Goal: Task Accomplishment & Management: Use online tool/utility

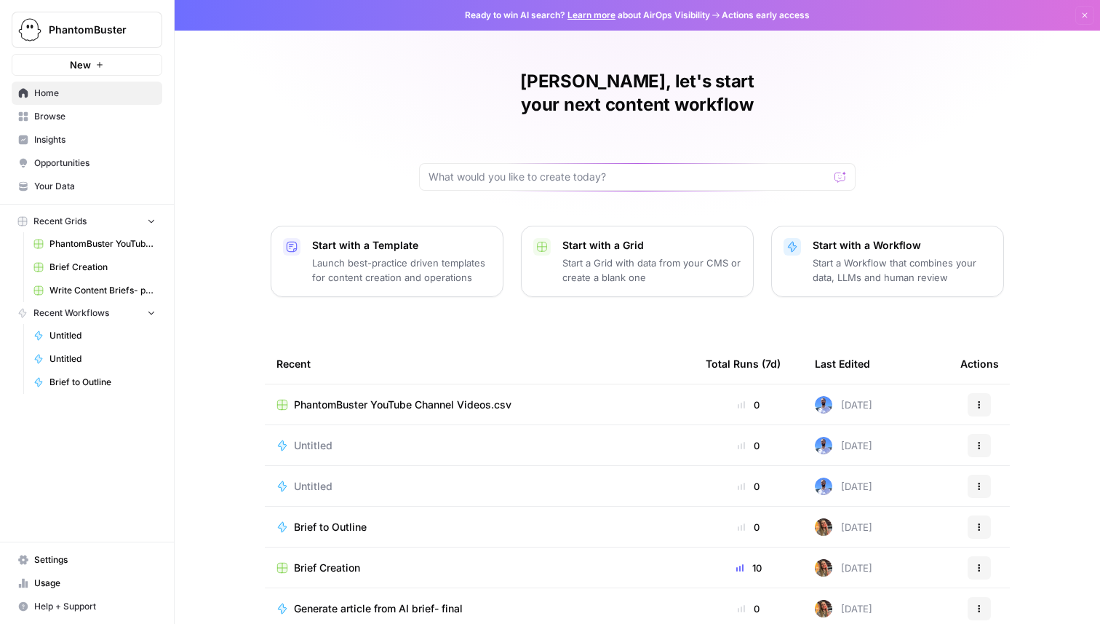
scroll to position [46, 0]
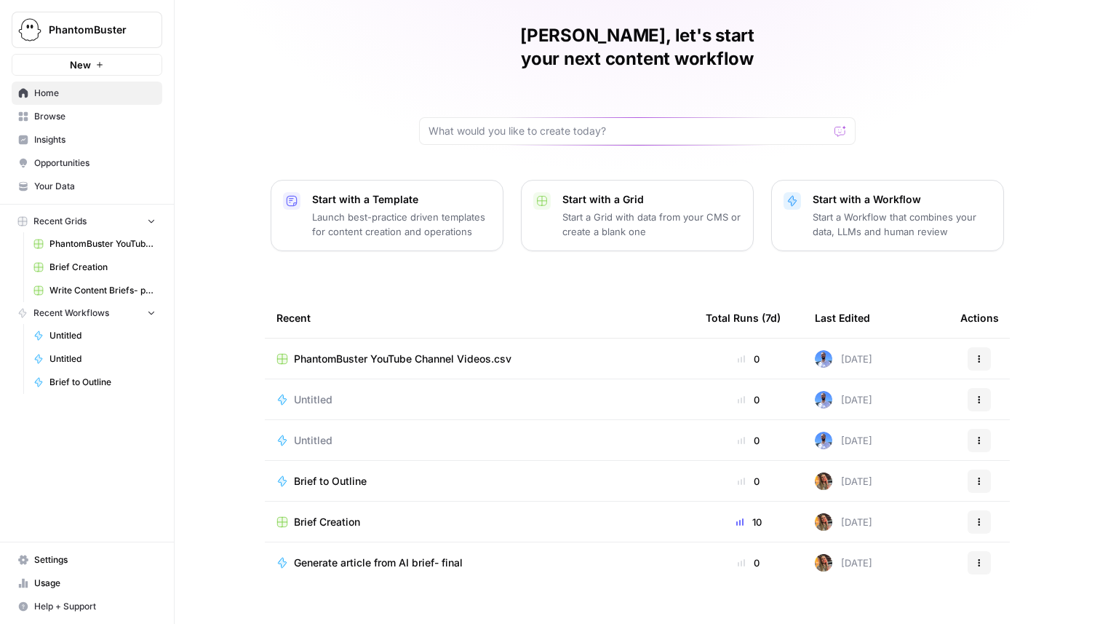
click at [83, 587] on span "Usage" at bounding box center [95, 582] width 122 height 13
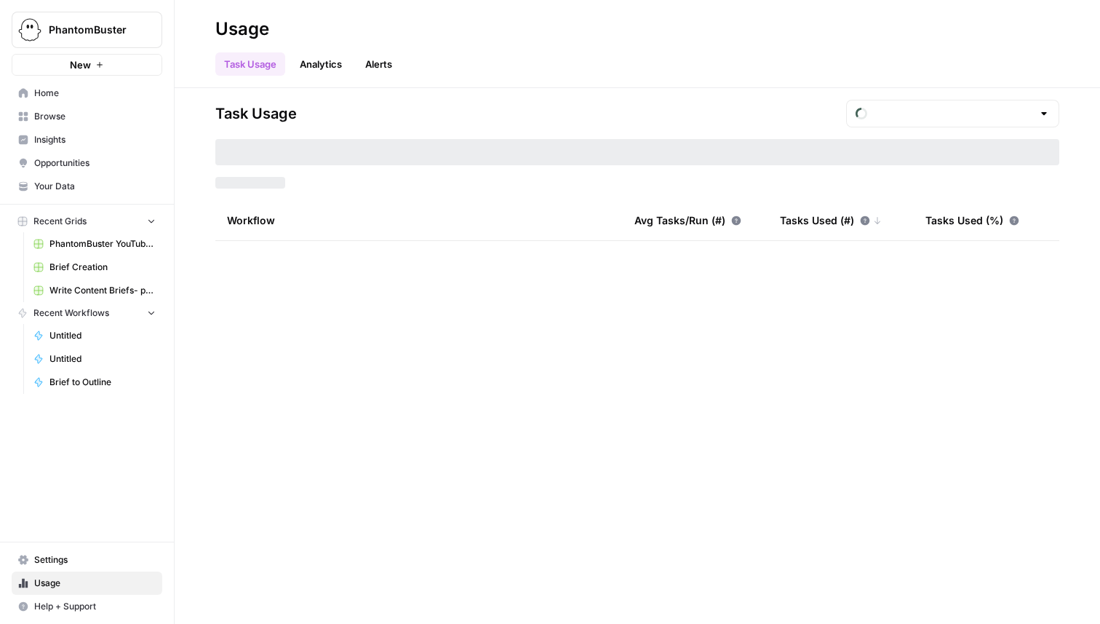
type input "September Tasks"
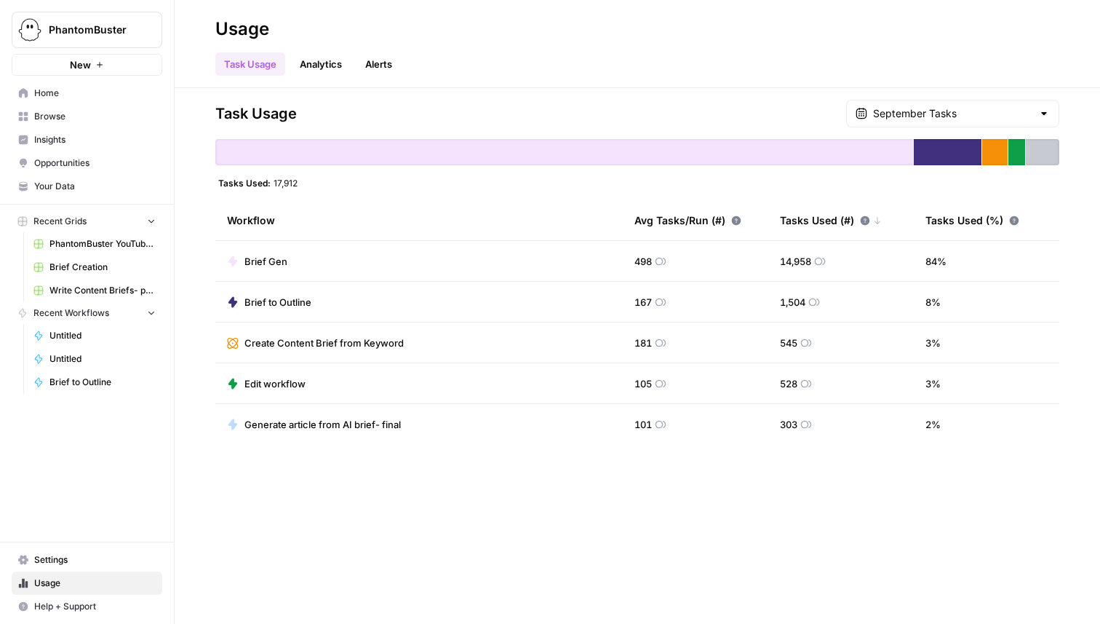
click at [817, 143] on div at bounding box center [564, 152] width 698 height 26
click at [339, 67] on link "Analytics" at bounding box center [321, 63] width 60 height 23
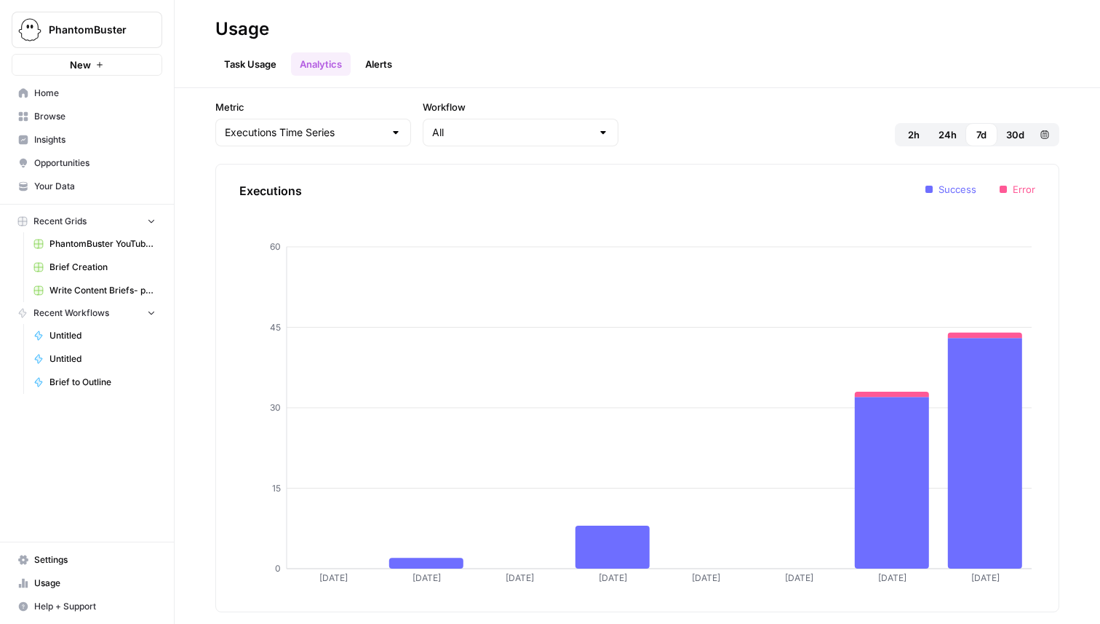
click at [369, 70] on link "Alerts" at bounding box center [379, 63] width 44 height 23
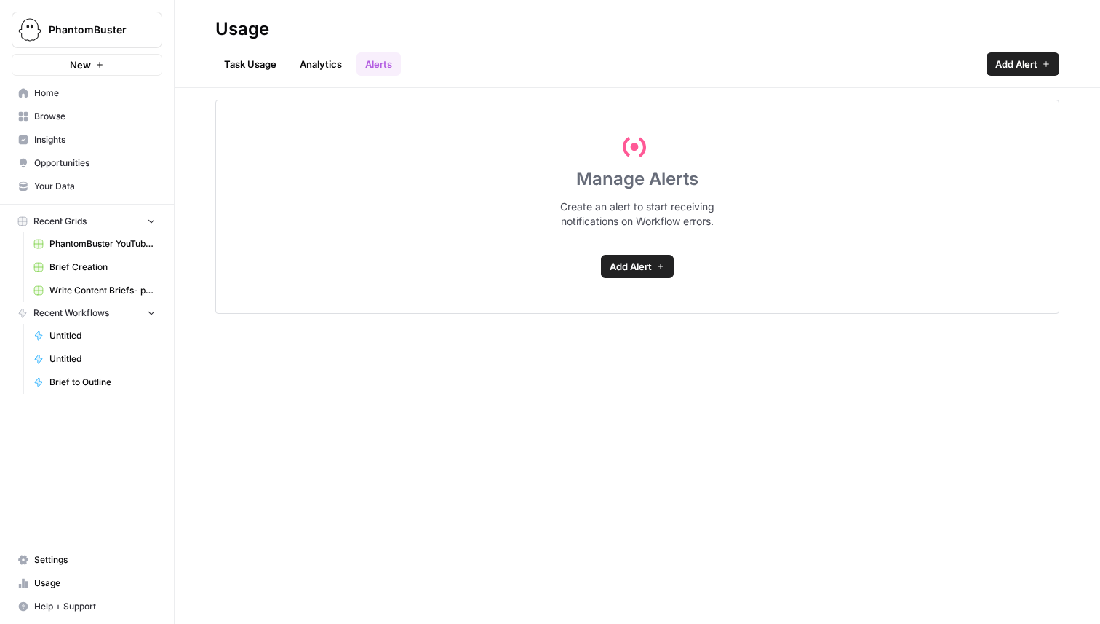
click at [293, 68] on link "Analytics" at bounding box center [321, 63] width 60 height 23
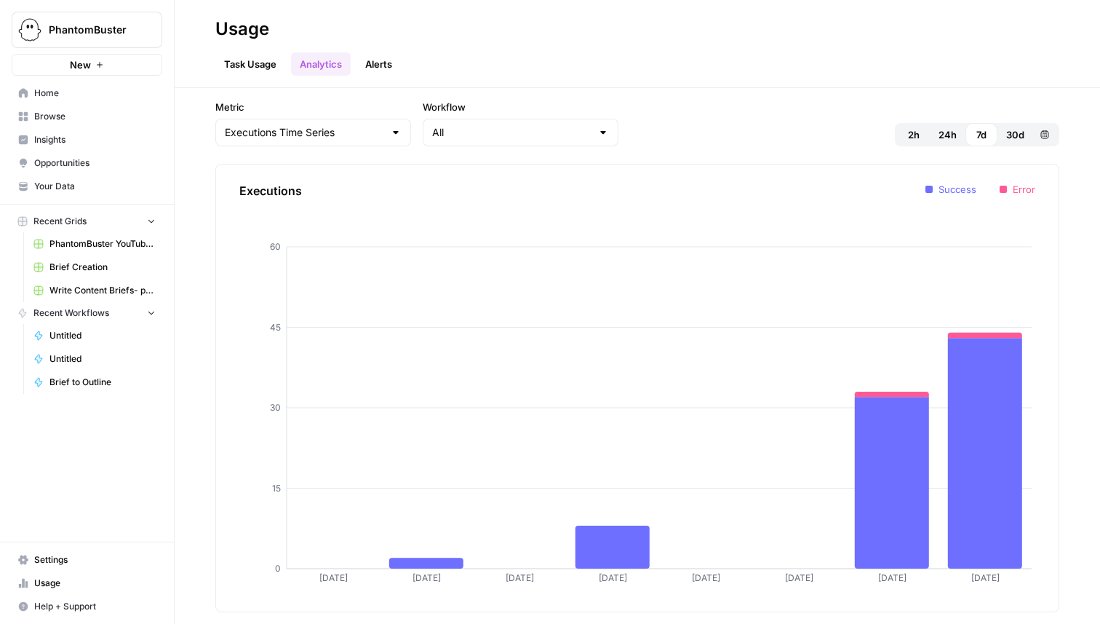
click at [253, 64] on link "Task Usage" at bounding box center [250, 63] width 70 height 23
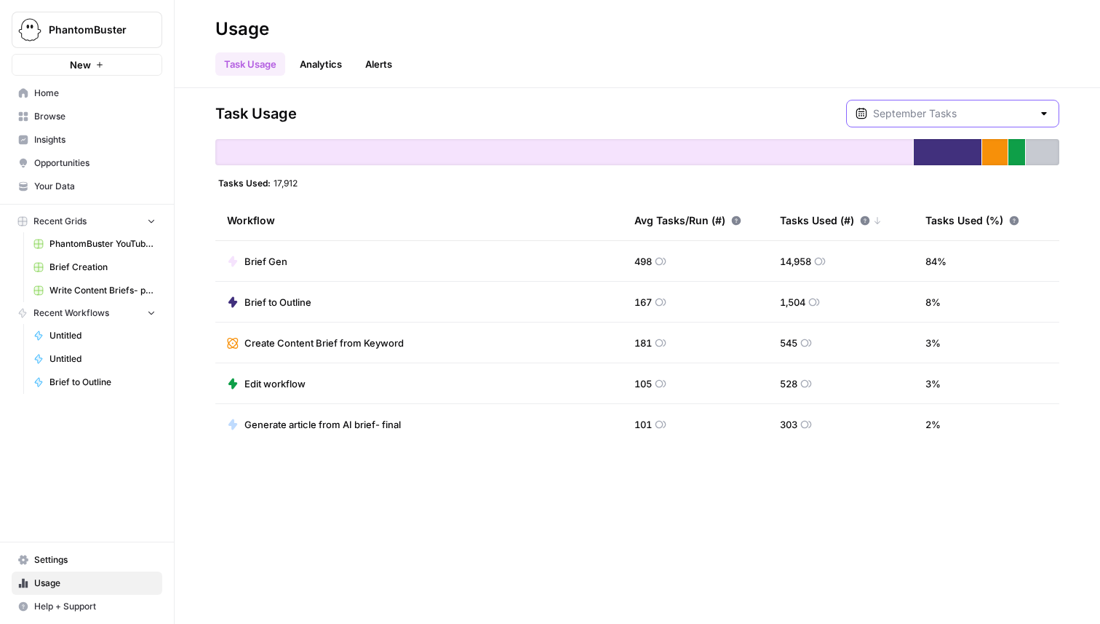
click at [949, 118] on input "text" at bounding box center [952, 113] width 159 height 15
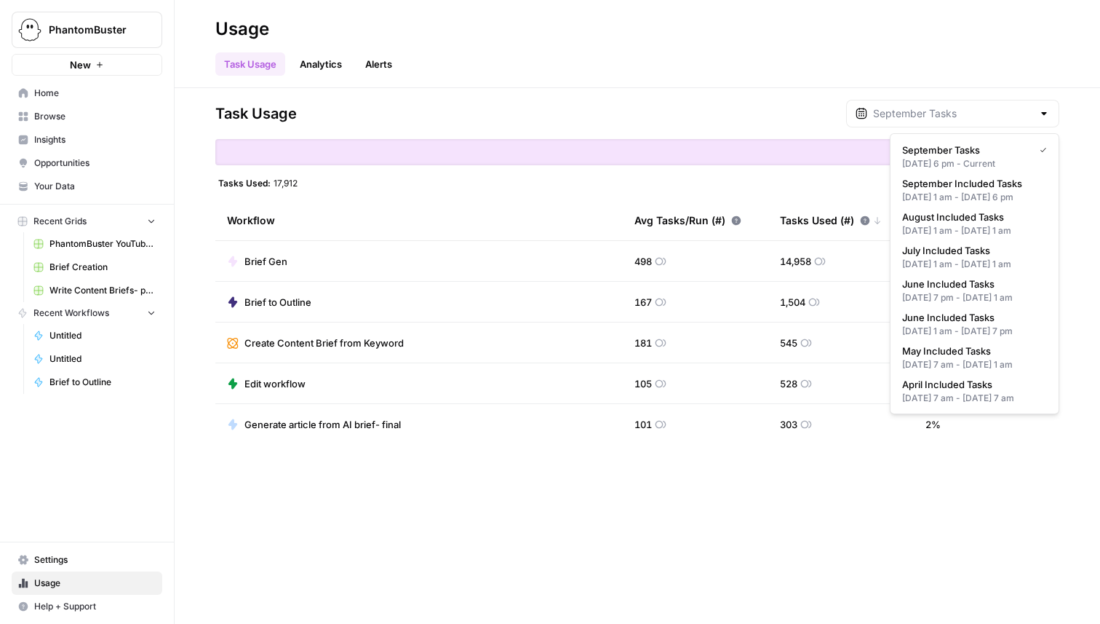
type input "September Tasks"
click at [455, 529] on div "Task Usage September Tasks Tasks Used: 17,912 Workflow Avg Tasks/Run (#) Tasks …" at bounding box center [638, 356] width 926 height 536
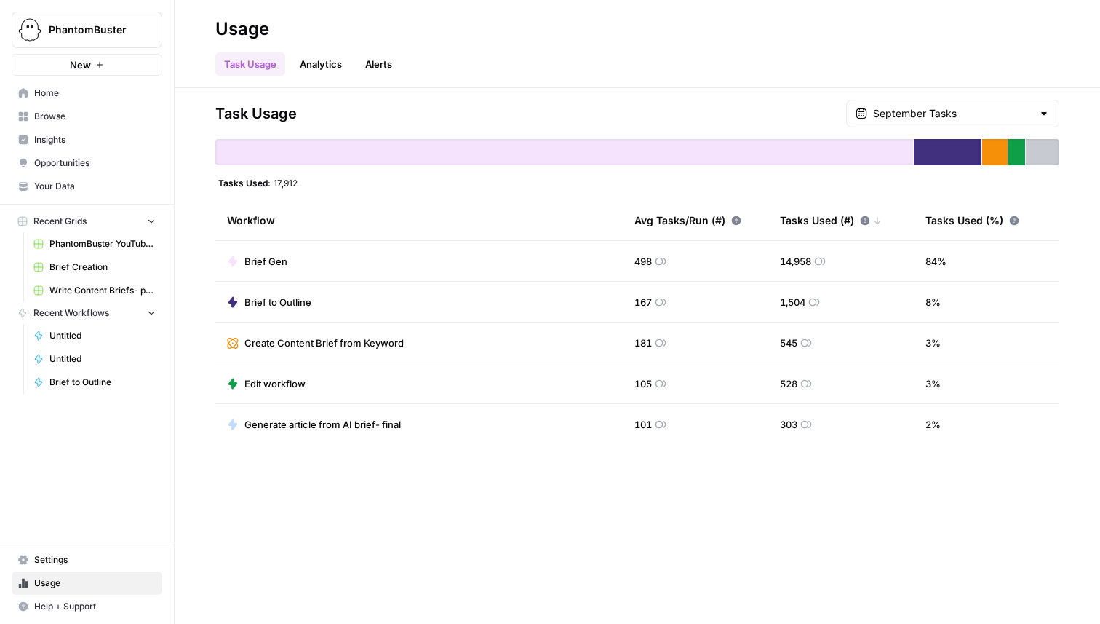
click at [89, 559] on span "Settings" at bounding box center [95, 559] width 122 height 13
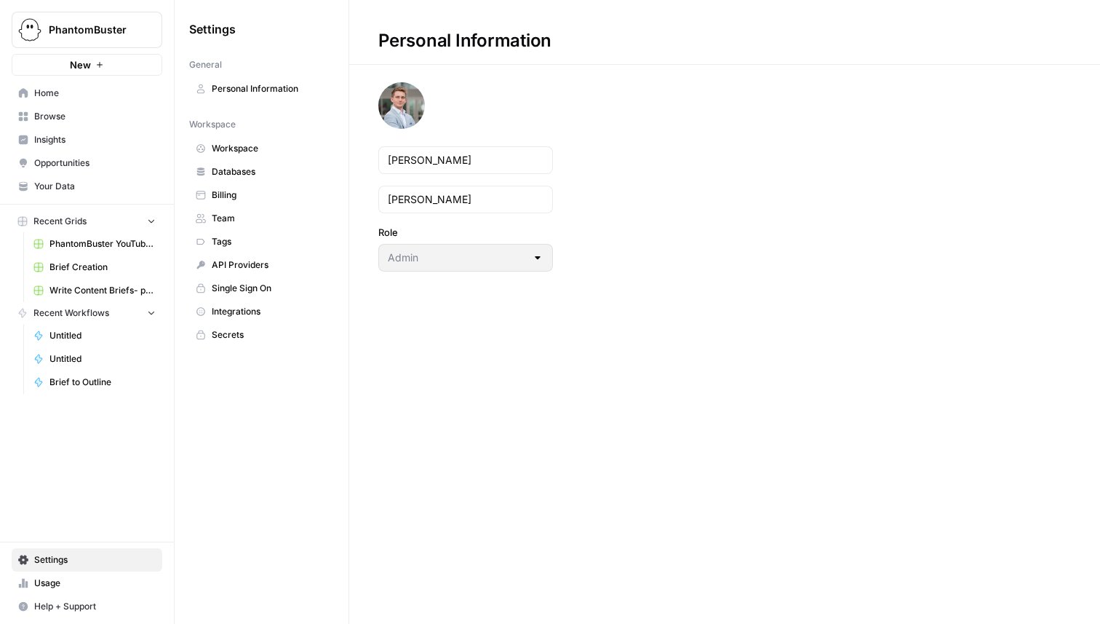
click at [273, 148] on span "Workspace" at bounding box center [270, 148] width 116 height 13
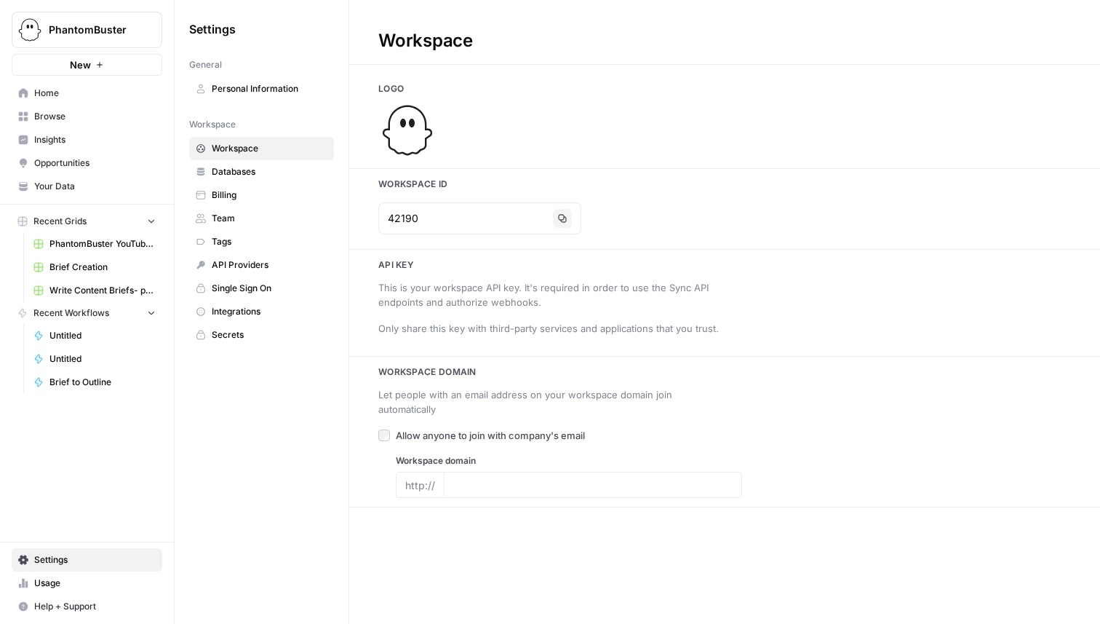
type input "[DOMAIN_NAME]"
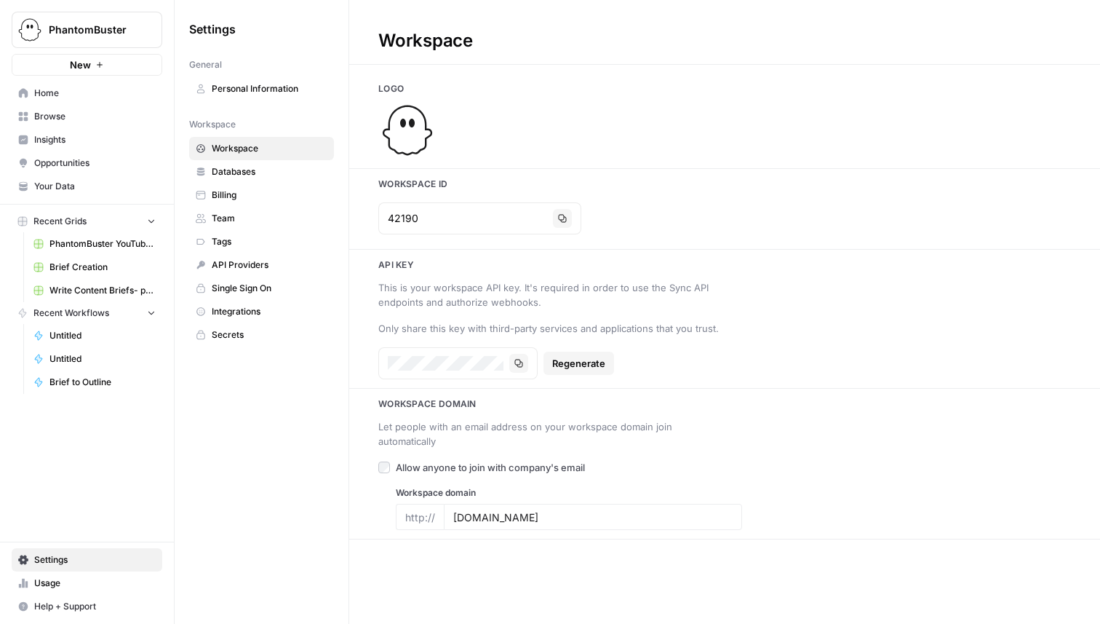
click at [270, 174] on span "Databases" at bounding box center [270, 171] width 116 height 13
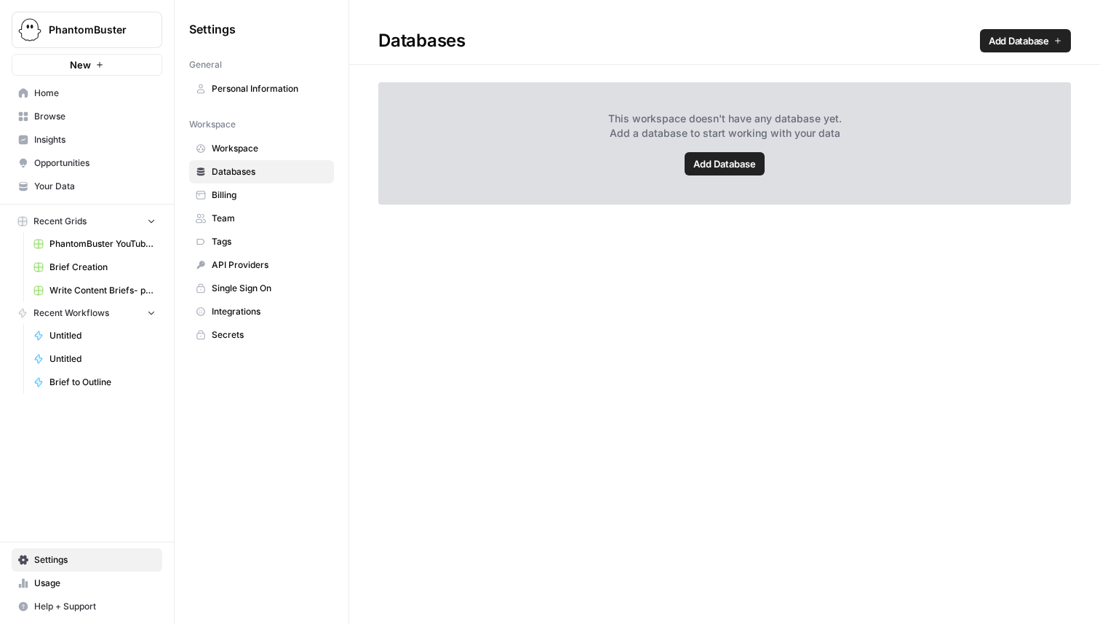
click at [268, 199] on span "Billing" at bounding box center [270, 194] width 116 height 13
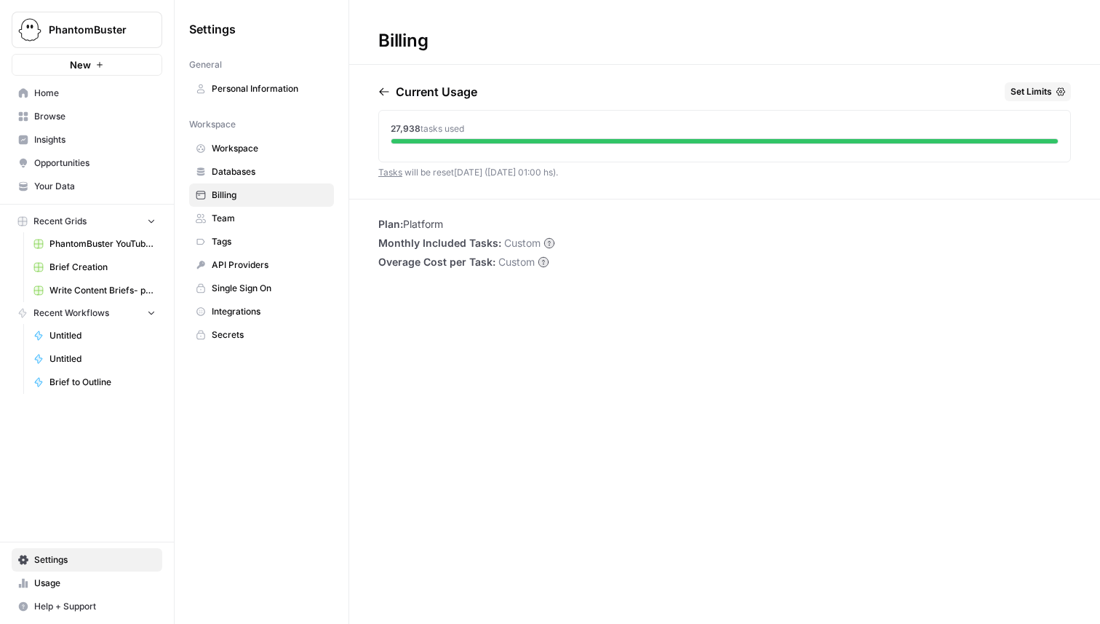
click at [538, 264] on circle at bounding box center [542, 261] width 9 height 9
click at [549, 234] on ul "Plan: Platform Monthly Included Tasks: Custom Overage Cost per Task: Custom" at bounding box center [466, 243] width 177 height 52
click at [549, 237] on div "Custom" at bounding box center [529, 243] width 51 height 15
click at [274, 217] on span "Team" at bounding box center [270, 218] width 116 height 13
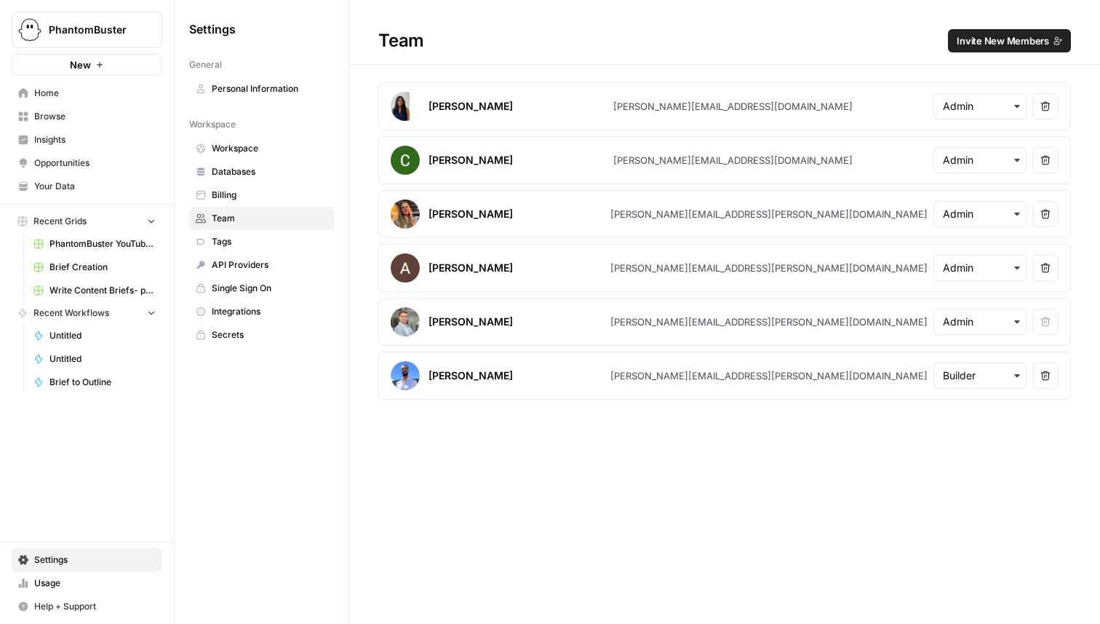
click at [254, 242] on span "Tags" at bounding box center [270, 241] width 116 height 13
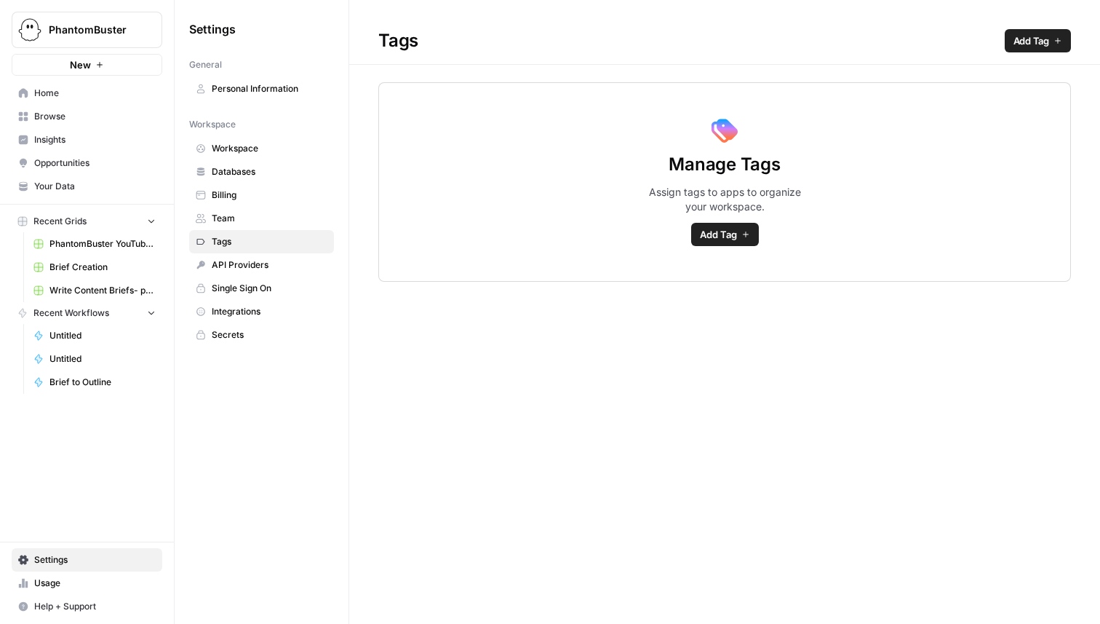
click at [252, 259] on span "API Providers" at bounding box center [270, 264] width 116 height 13
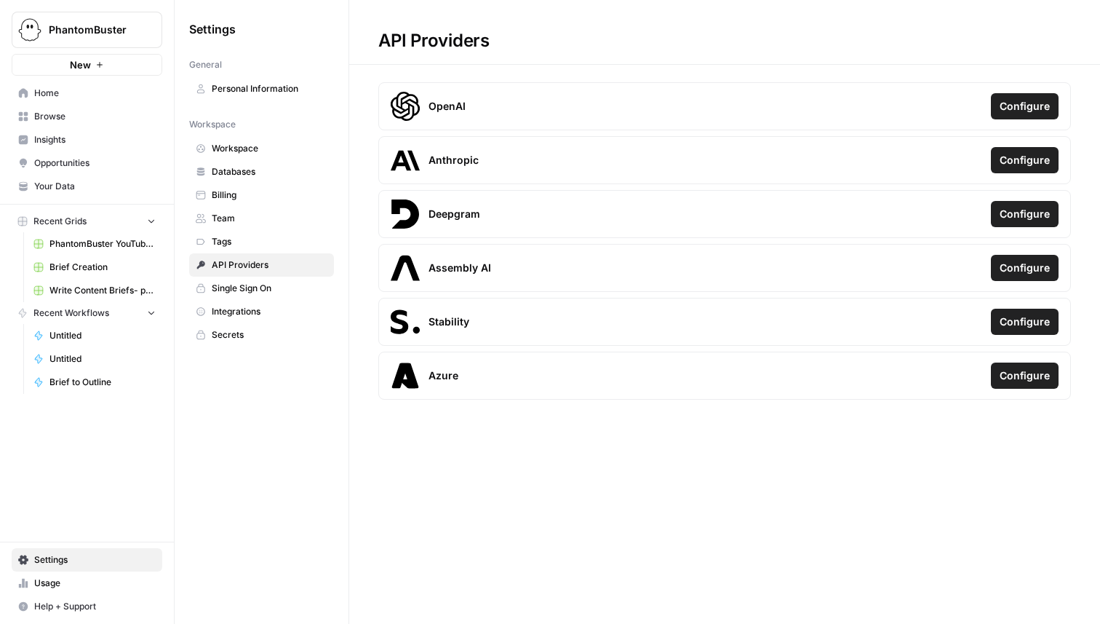
click at [252, 289] on span "Single Sign On" at bounding box center [270, 288] width 116 height 13
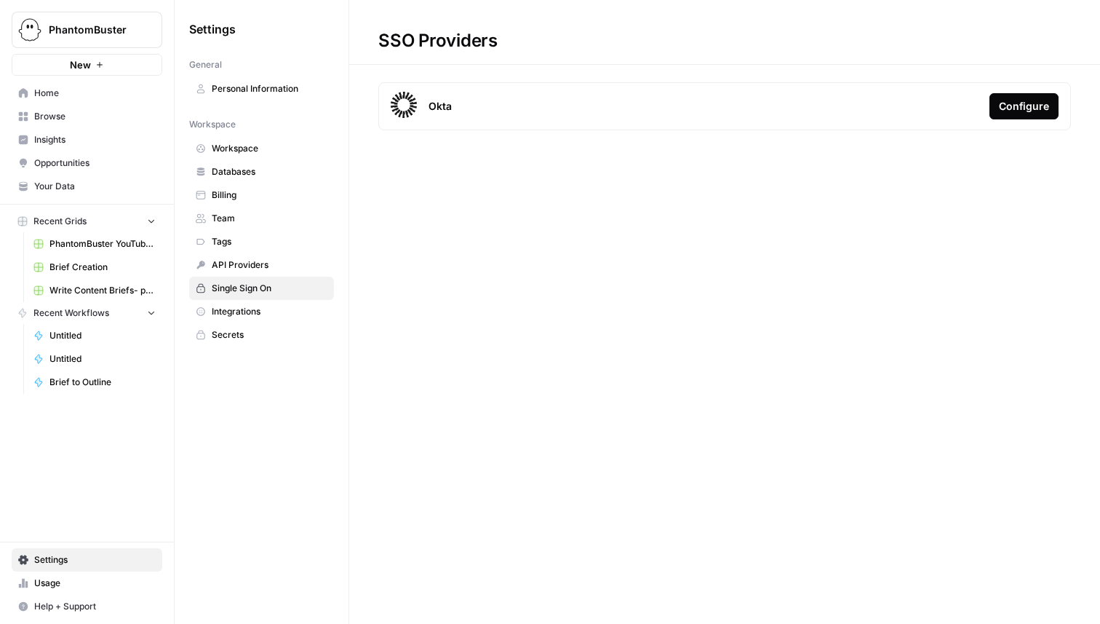
click at [256, 306] on span "Integrations" at bounding box center [270, 311] width 116 height 13
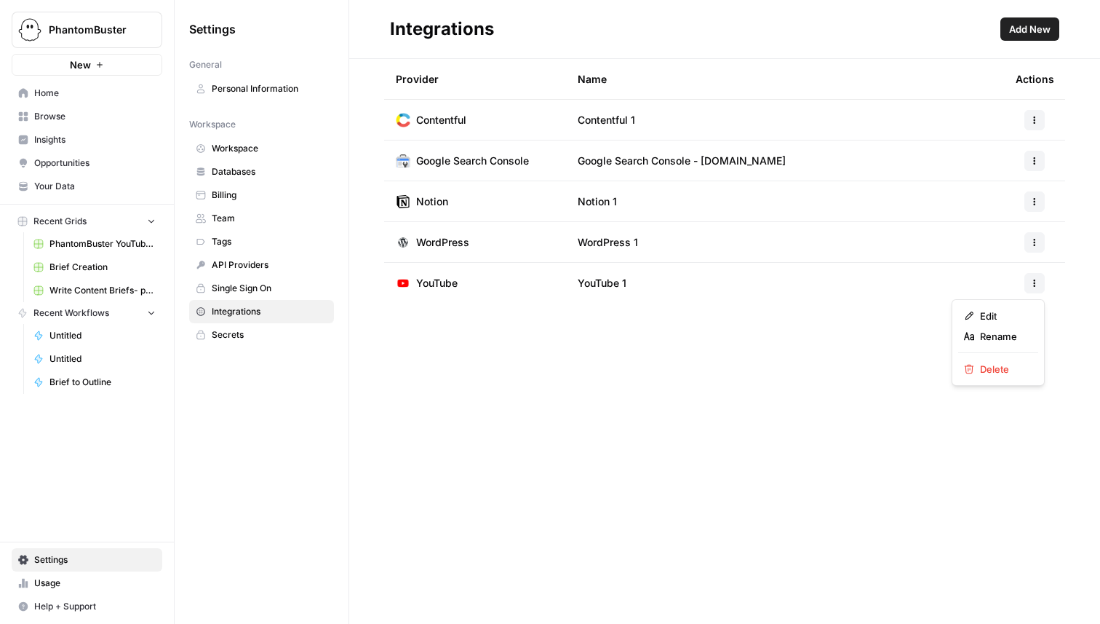
click at [1041, 279] on button "button" at bounding box center [1035, 283] width 20 height 20
click at [727, 399] on div "Provider Name Actions Contentful Contentful 1 Google Search Console Google Sear…" at bounding box center [724, 341] width 751 height 565
click at [239, 328] on span "Secrets" at bounding box center [270, 334] width 116 height 13
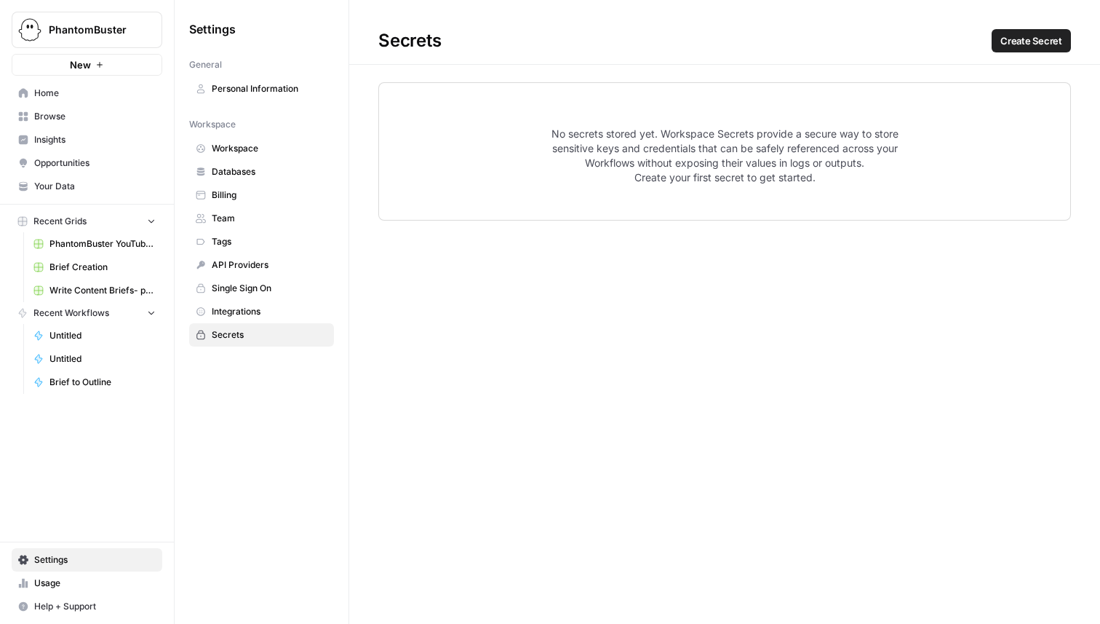
click at [82, 159] on span "Opportunities" at bounding box center [95, 162] width 122 height 13
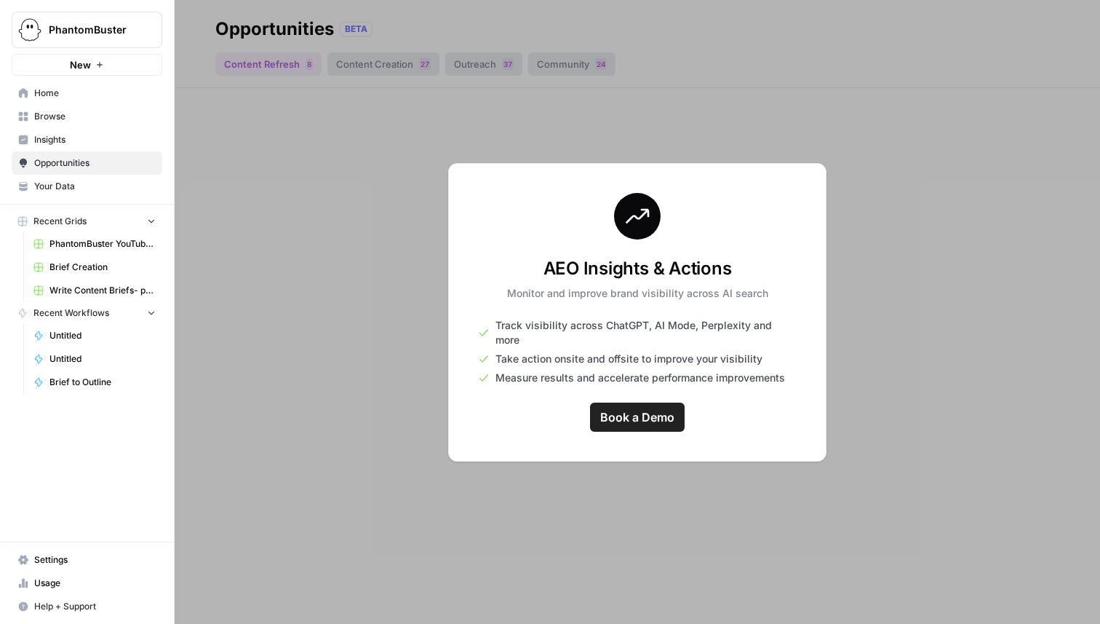
click at [324, 202] on div at bounding box center [638, 312] width 926 height 624
click at [577, 141] on div at bounding box center [638, 312] width 926 height 624
click at [84, 142] on span "Insights" at bounding box center [95, 139] width 122 height 13
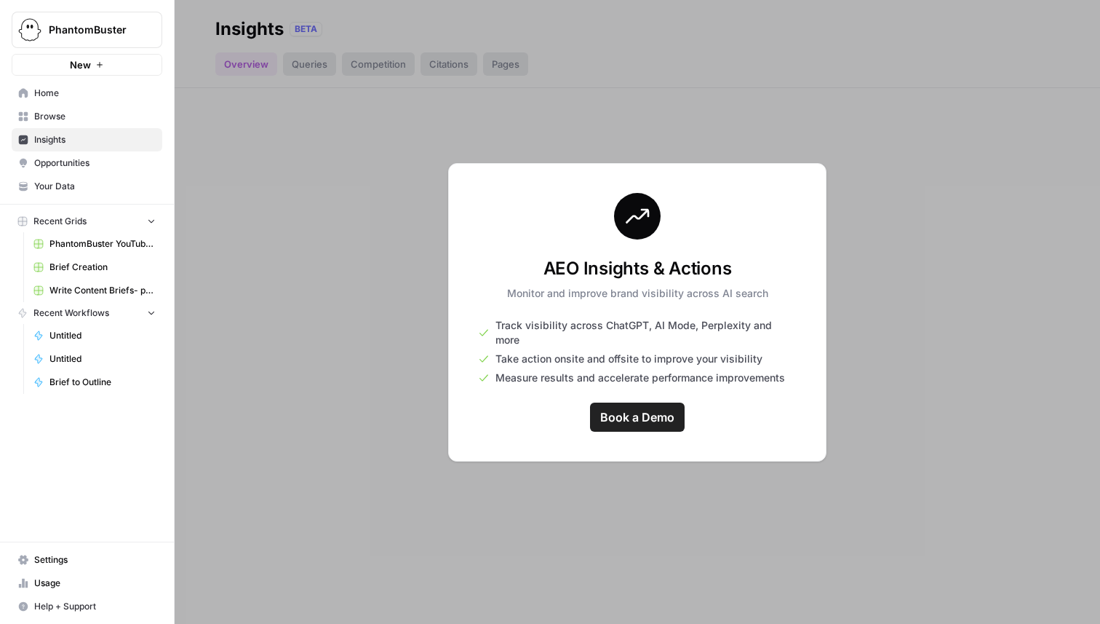
click at [87, 119] on span "Browse" at bounding box center [95, 116] width 122 height 13
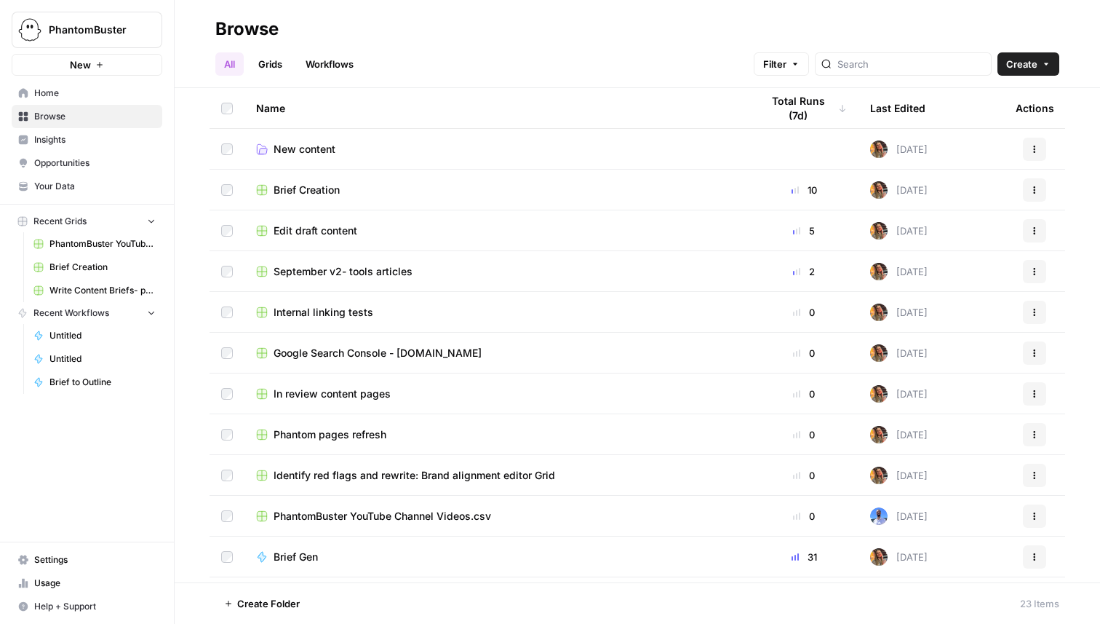
click at [292, 186] on span "Brief Creation" at bounding box center [307, 190] width 66 height 15
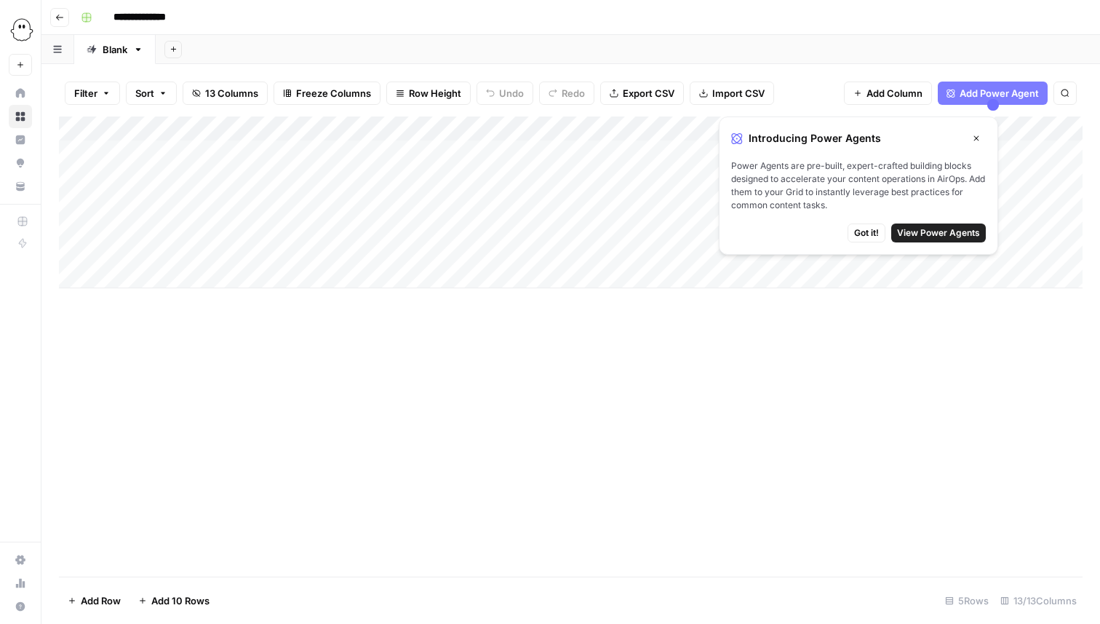
click at [982, 138] on button "Close" at bounding box center [976, 138] width 19 height 19
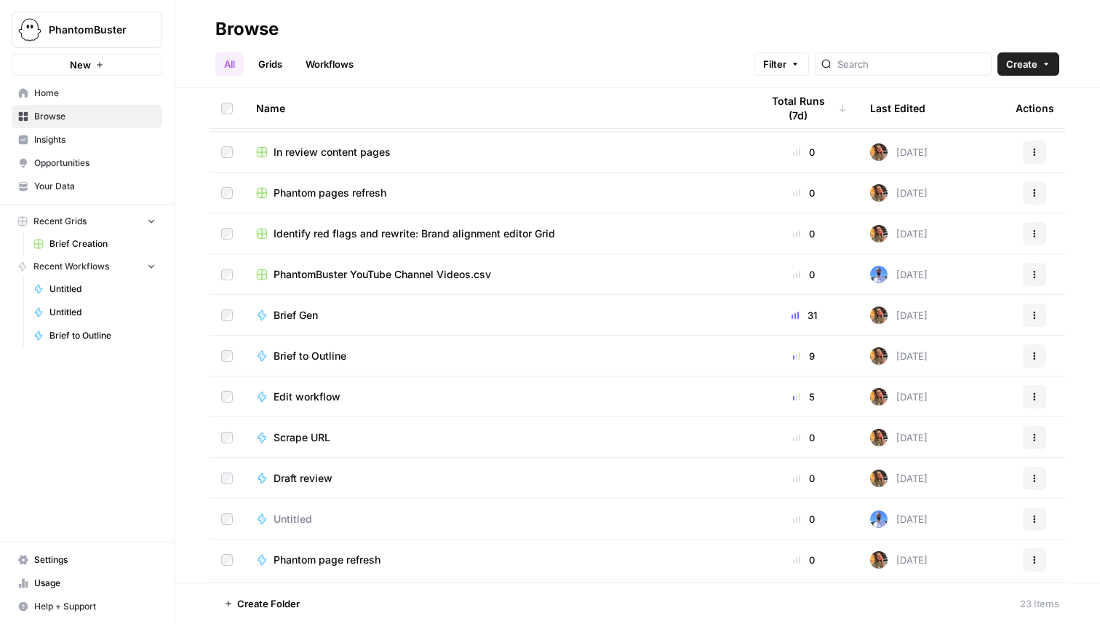
scroll to position [246, 0]
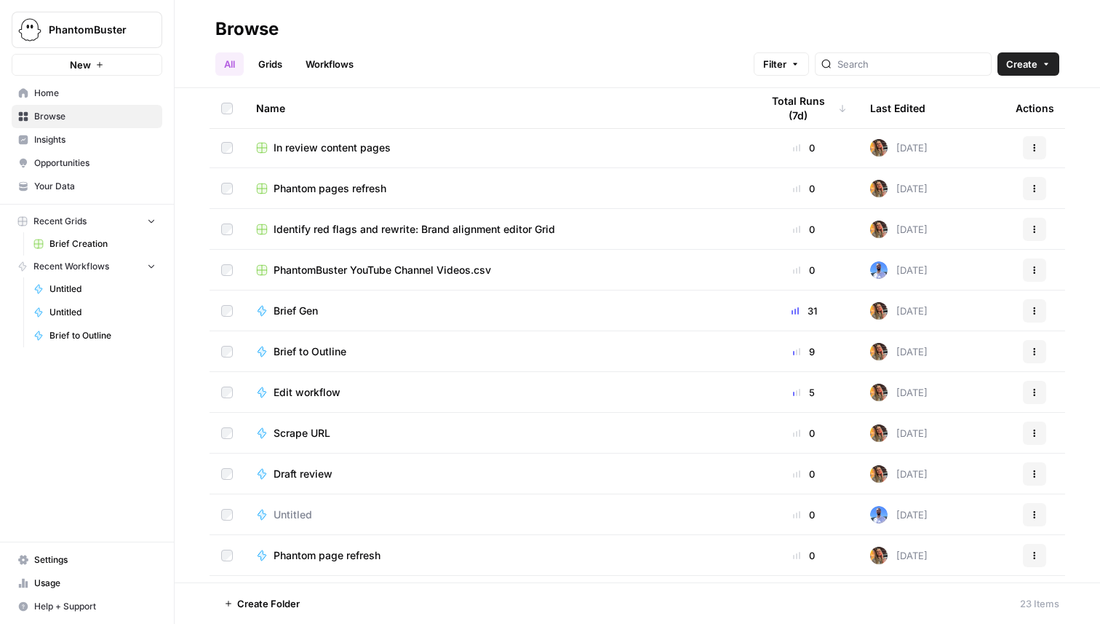
click at [284, 310] on span "Brief Gen" at bounding box center [296, 310] width 44 height 15
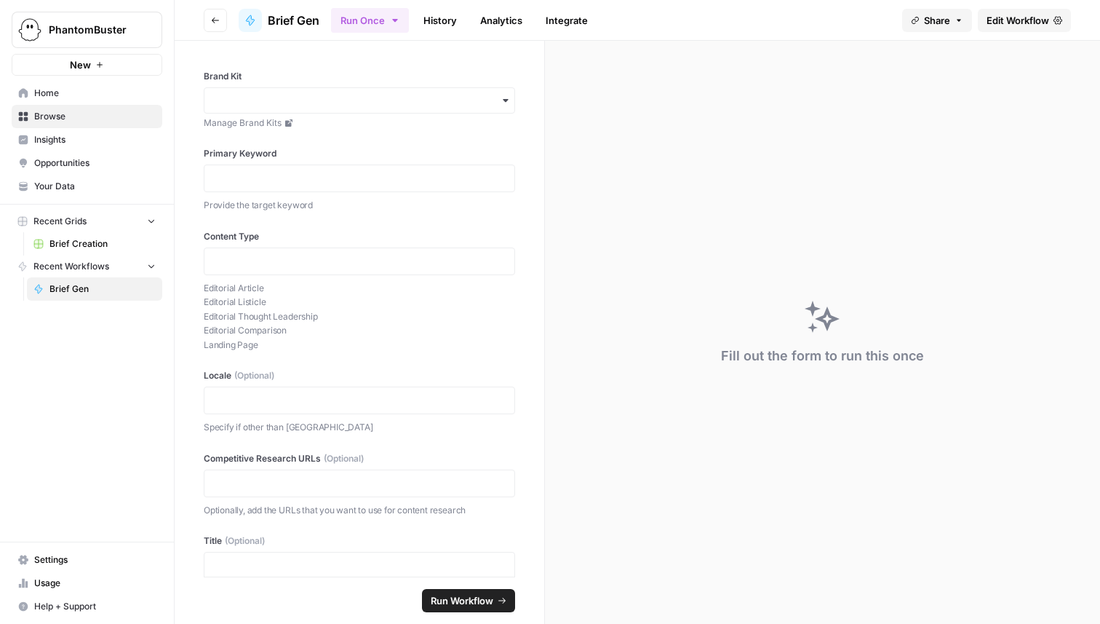
click at [218, 23] on icon "button" at bounding box center [215, 20] width 9 height 9
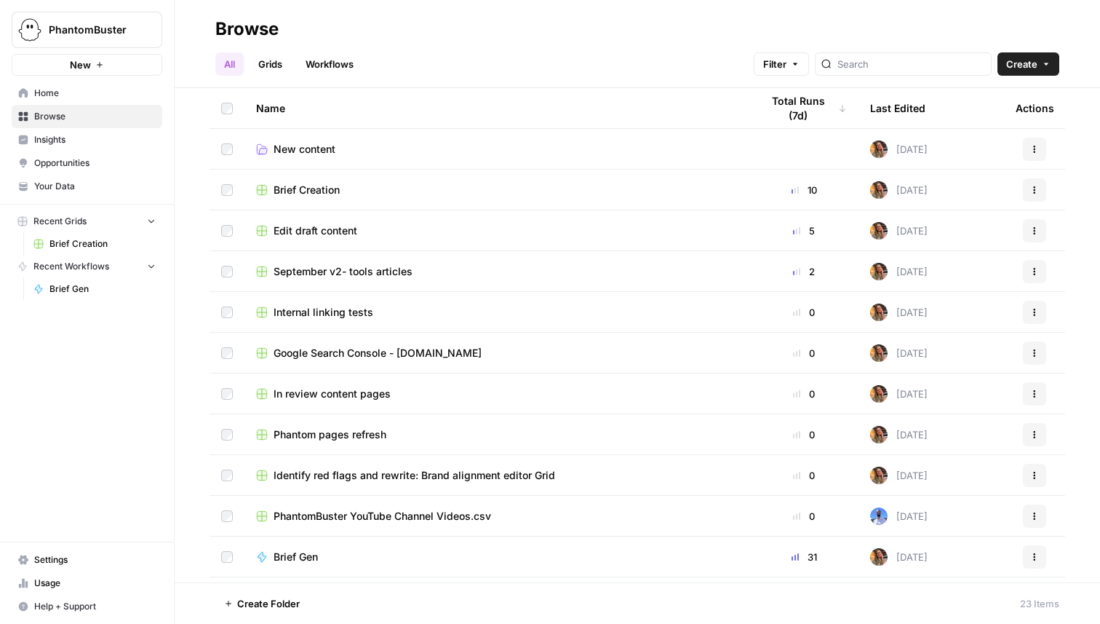
click at [95, 105] on link "Browse" at bounding box center [87, 116] width 151 height 23
click at [94, 96] on span "Home" at bounding box center [95, 93] width 122 height 13
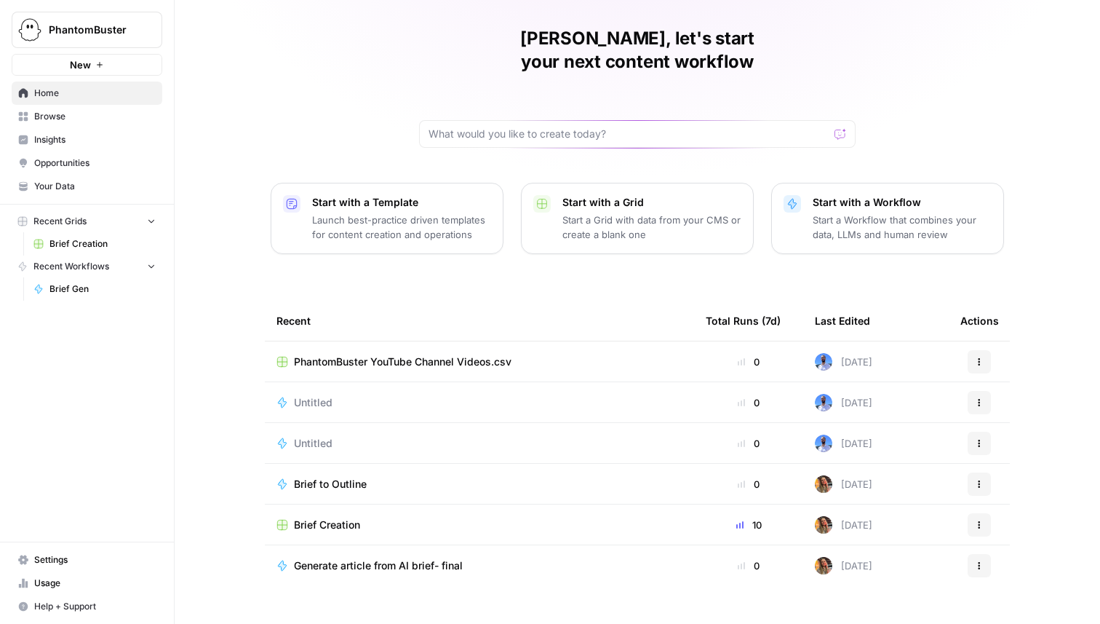
scroll to position [46, 0]
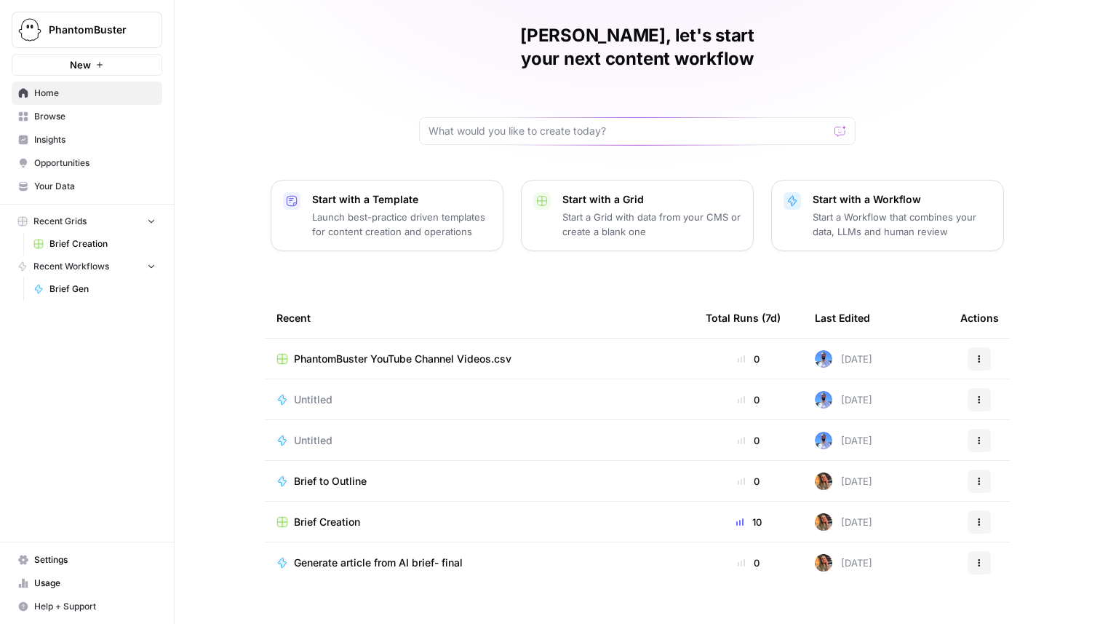
click at [335, 351] on span "PhantomBuster YouTube Channel Videos.csv" at bounding box center [403, 358] width 218 height 15
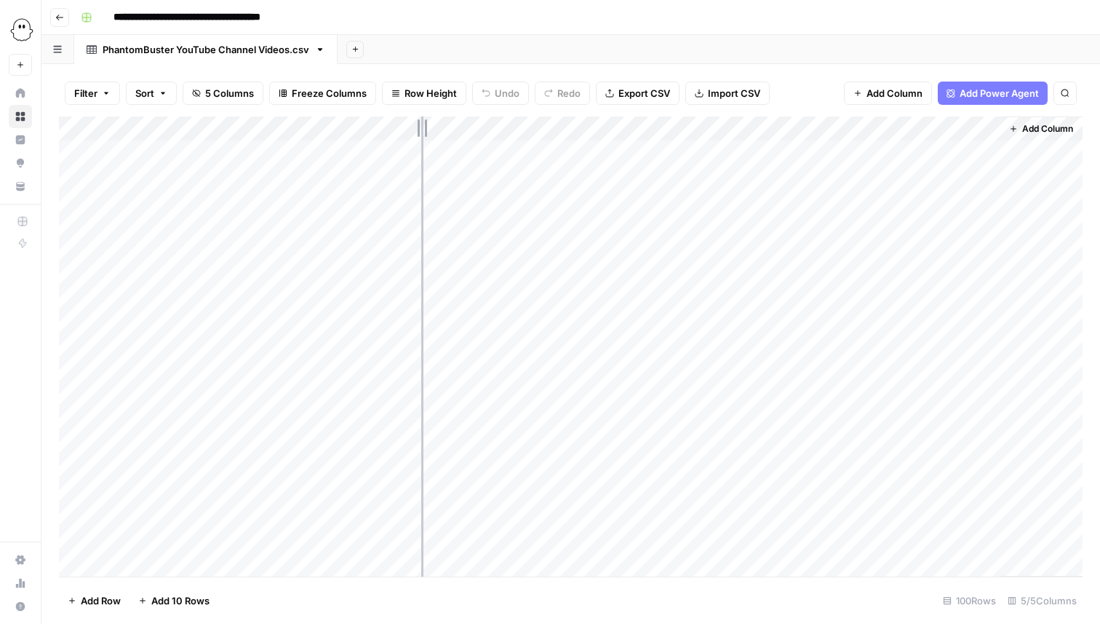
drag, startPoint x: 317, startPoint y: 127, endPoint x: 424, endPoint y: 123, distance: 107.8
click at [424, 123] on div "Add Column" at bounding box center [571, 346] width 1024 height 460
drag, startPoint x: 426, startPoint y: 126, endPoint x: 446, endPoint y: 126, distance: 20.4
click at [446, 126] on div "Add Column" at bounding box center [571, 346] width 1024 height 460
drag, startPoint x: 654, startPoint y: 130, endPoint x: 796, endPoint y: 116, distance: 142.6
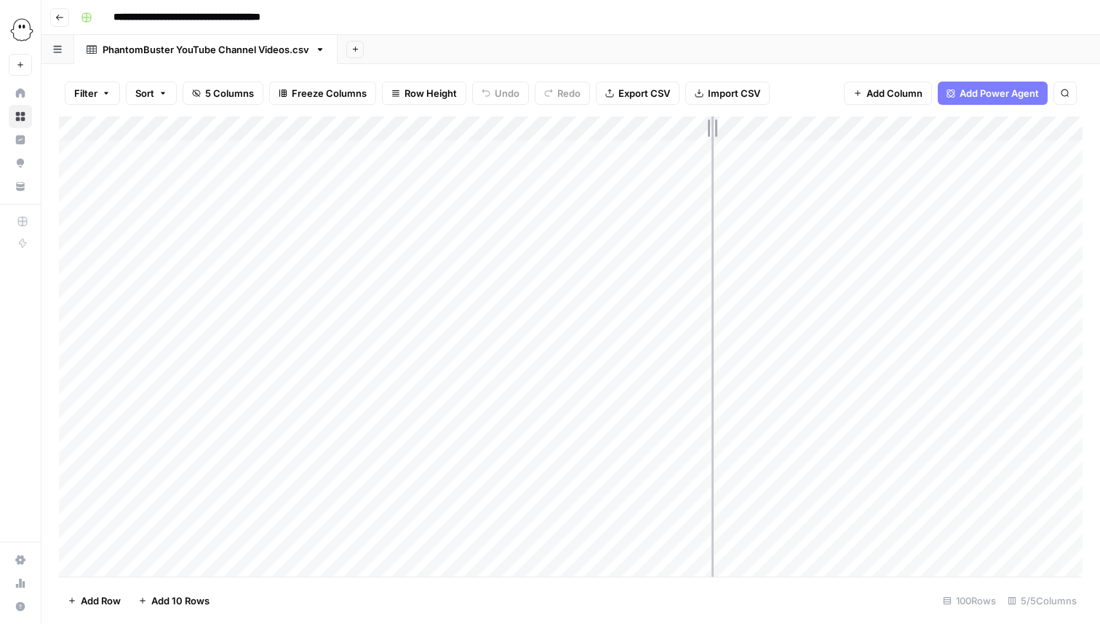
click at [796, 116] on div "Filter Sort 5 Columns Freeze Columns Row Height Undo Redo Export CSV Import CSV…" at bounding box center [570, 344] width 1059 height 560
click at [1036, 121] on button "Add Column" at bounding box center [1043, 128] width 76 height 19
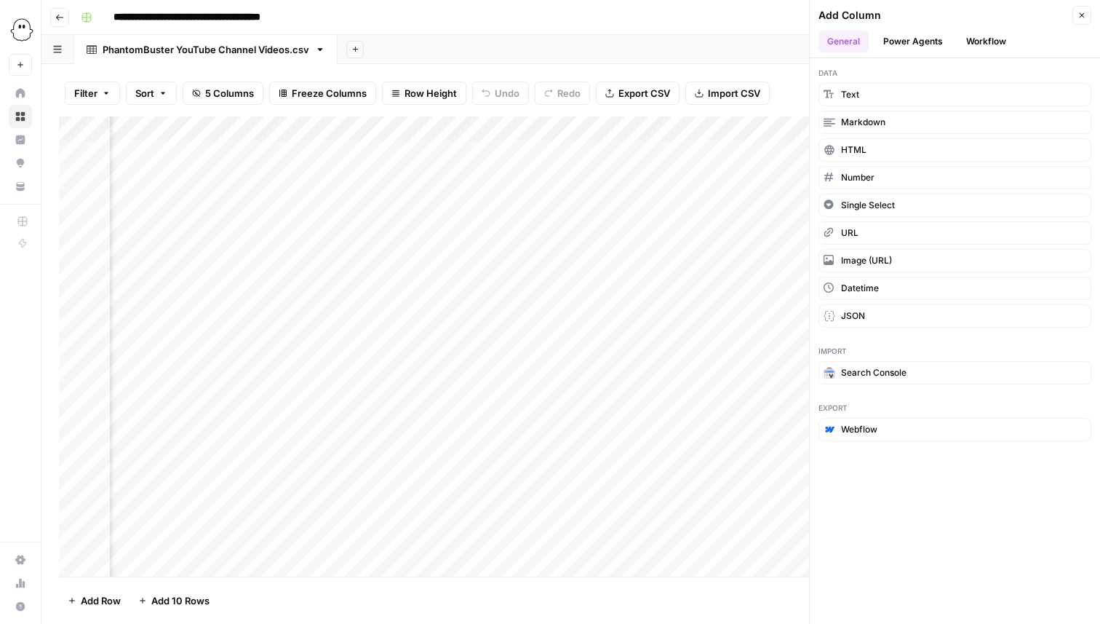
click at [931, 49] on button "Power Agents" at bounding box center [913, 42] width 77 height 22
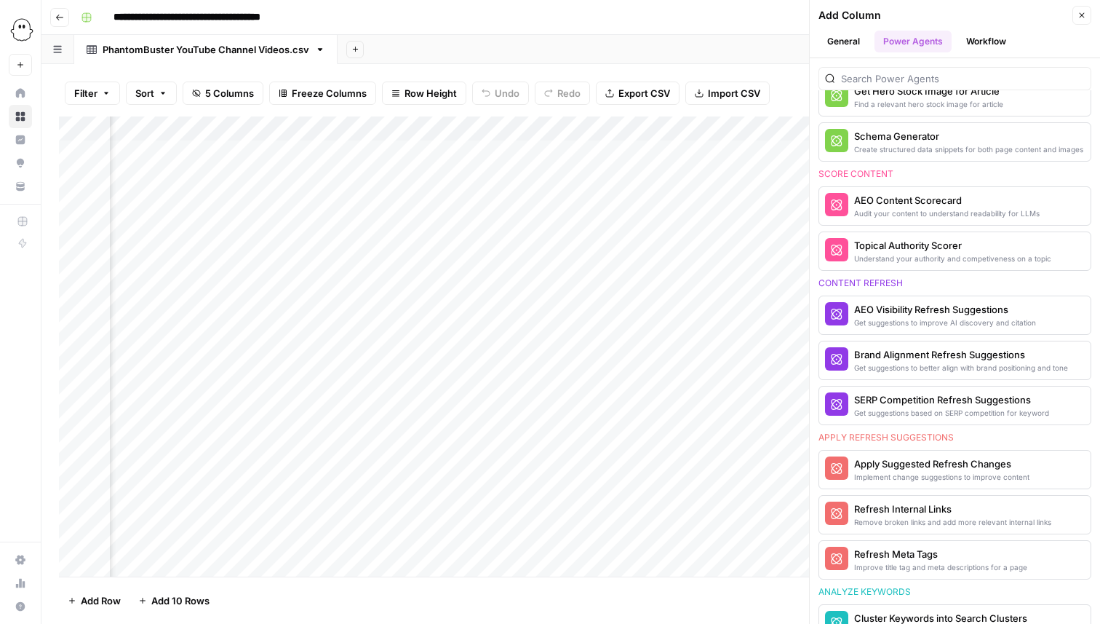
scroll to position [762, 0]
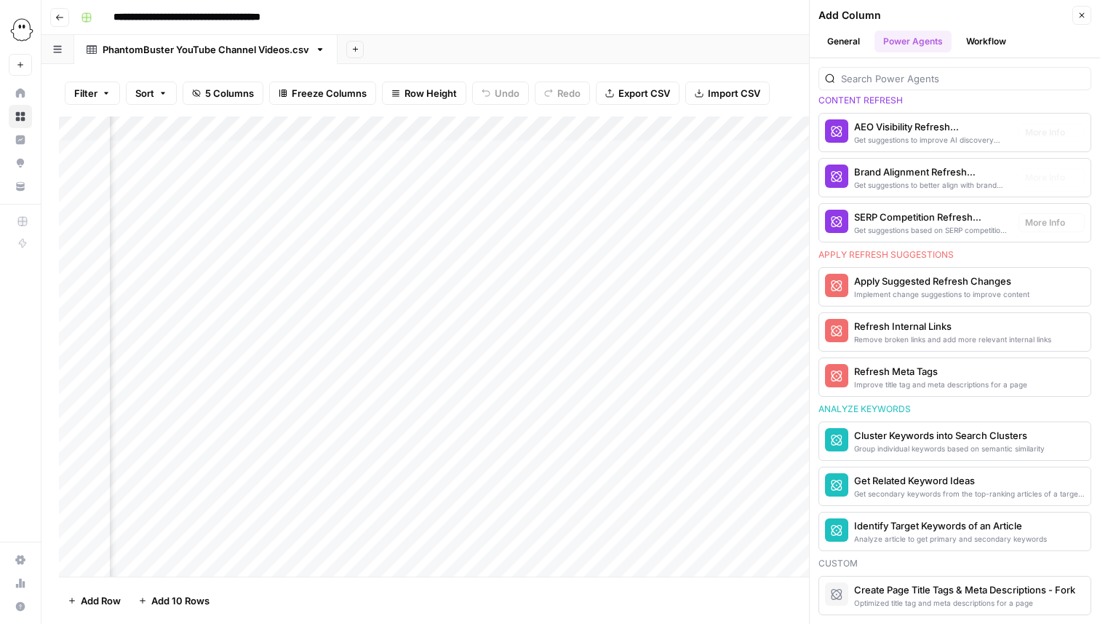
click at [978, 21] on div "Add Column" at bounding box center [944, 15] width 250 height 15
click at [978, 40] on button "Workflow" at bounding box center [986, 42] width 57 height 22
